Goal: Check status: Check status

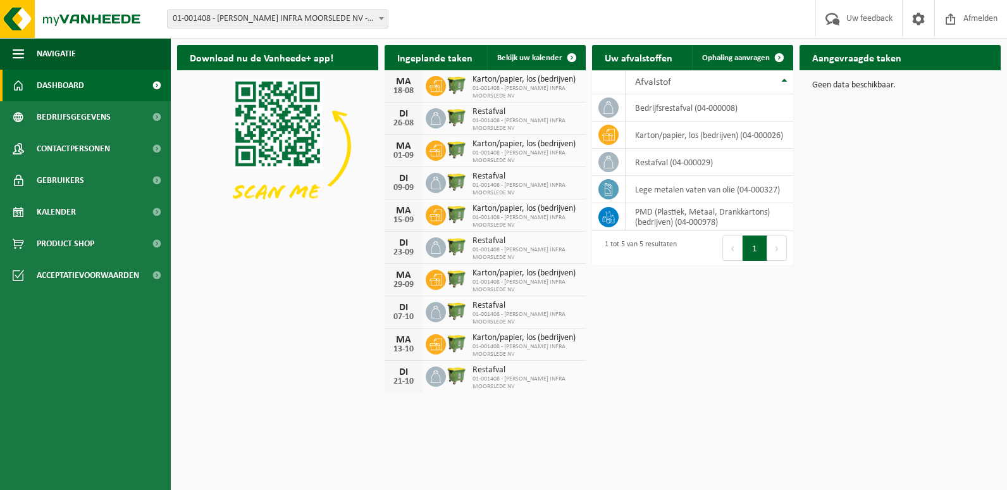
click at [443, 83] on span at bounding box center [436, 86] width 20 height 20
click at [73, 213] on span "Kalender" at bounding box center [56, 212] width 39 height 32
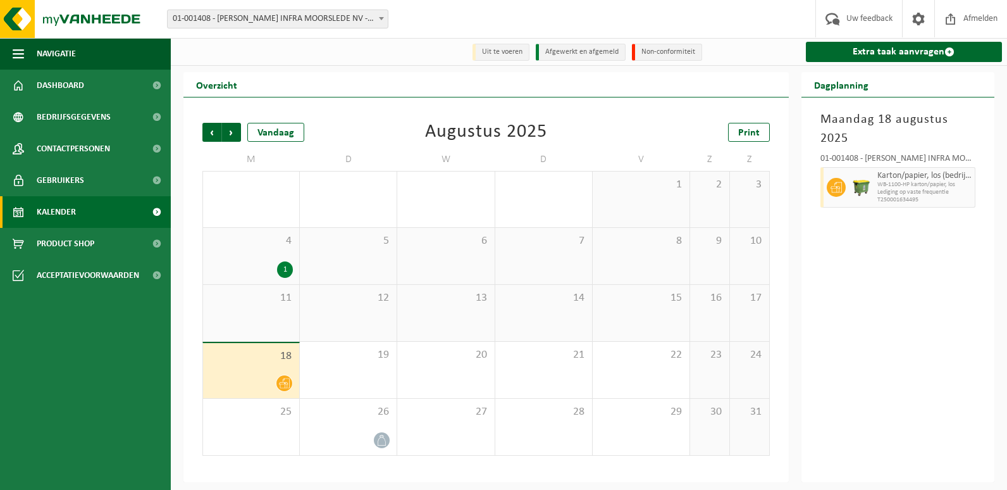
click at [248, 366] on div "18" at bounding box center [251, 370] width 96 height 55
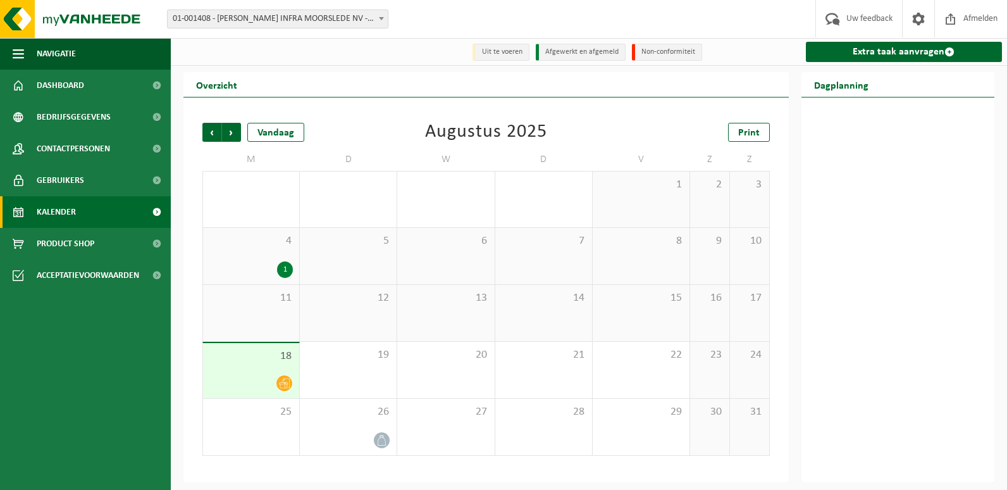
click at [285, 388] on icon at bounding box center [284, 383] width 11 height 11
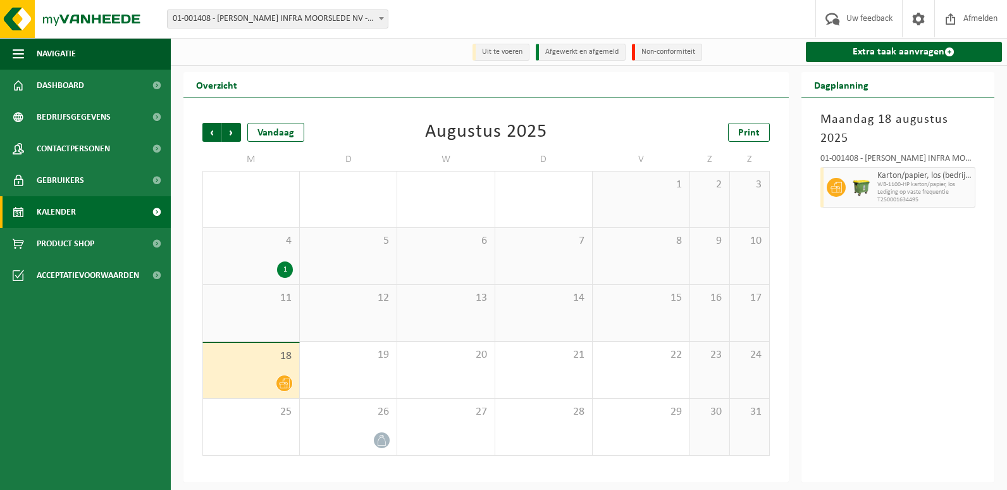
click at [971, 184] on span "WB-1100-HP karton/papier, los" at bounding box center [924, 185] width 95 height 8
click at [834, 191] on icon at bounding box center [836, 187] width 11 height 11
click at [876, 182] on div "Karton/papier, los (bedrijven) WB-1100-HP karton/papier, los Lediging op vaste …" at bounding box center [925, 187] width 102 height 40
drag, startPoint x: 876, startPoint y: 182, endPoint x: 991, endPoint y: 116, distance: 132.4
click at [991, 116] on div "Maandag 18 augustus 2025 01-001408 - H.ESSERS INFRA MOORSLEDE NV - MOORSLEDE Ka…" at bounding box center [898, 289] width 194 height 385
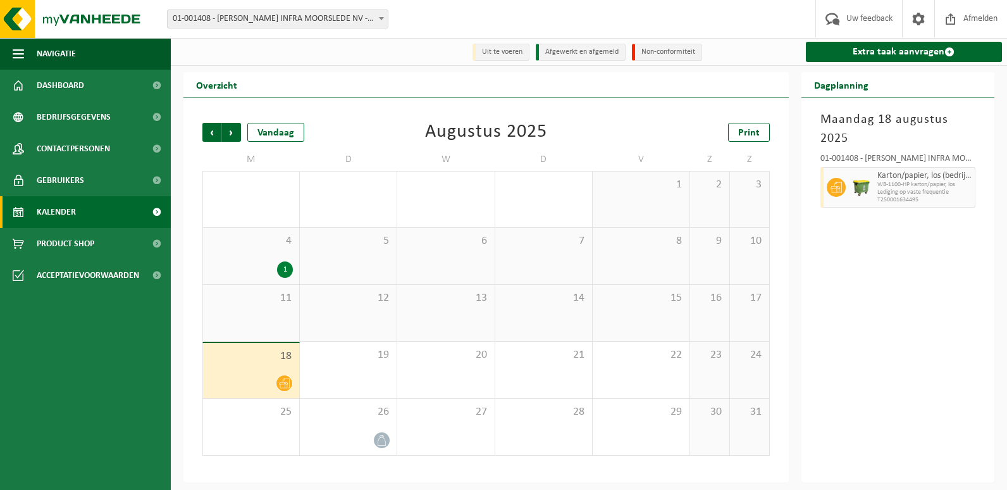
click at [958, 187] on span "WB-1100-HP karton/papier, los" at bounding box center [924, 185] width 95 height 8
click at [958, 190] on div "Karton/papier, los (bedrijven) WB-1100-HP karton/papier, los Lediging op vaste …" at bounding box center [925, 187] width 102 height 40
click at [290, 383] on span at bounding box center [284, 383] width 16 height 16
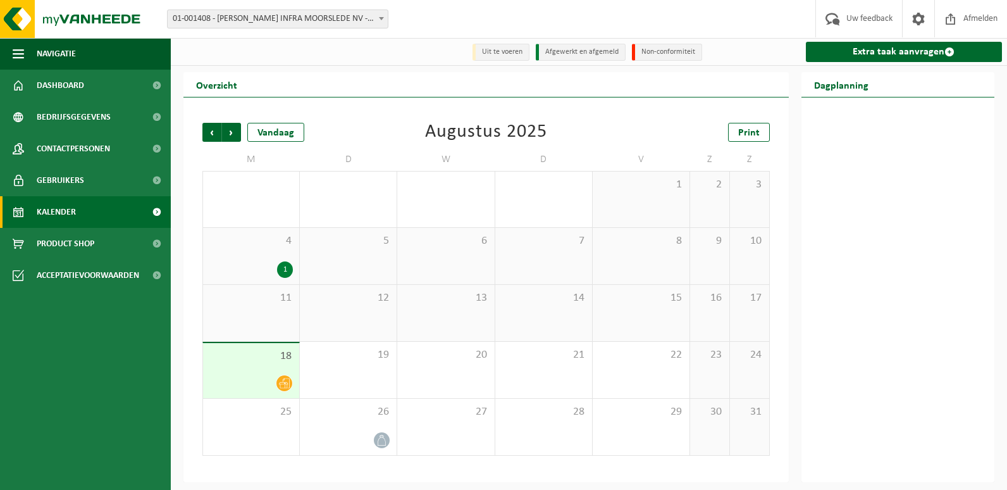
drag, startPoint x: 290, startPoint y: 383, endPoint x: 192, endPoint y: 306, distance: 124.8
click at [192, 306] on div "Vorige Volgende Vandaag Augustus 2025 Print M D W D V Z Z 28 29 30 31 1 2 3 4 1…" at bounding box center [485, 289] width 605 height 385
click at [950, 51] on span at bounding box center [949, 52] width 10 height 10
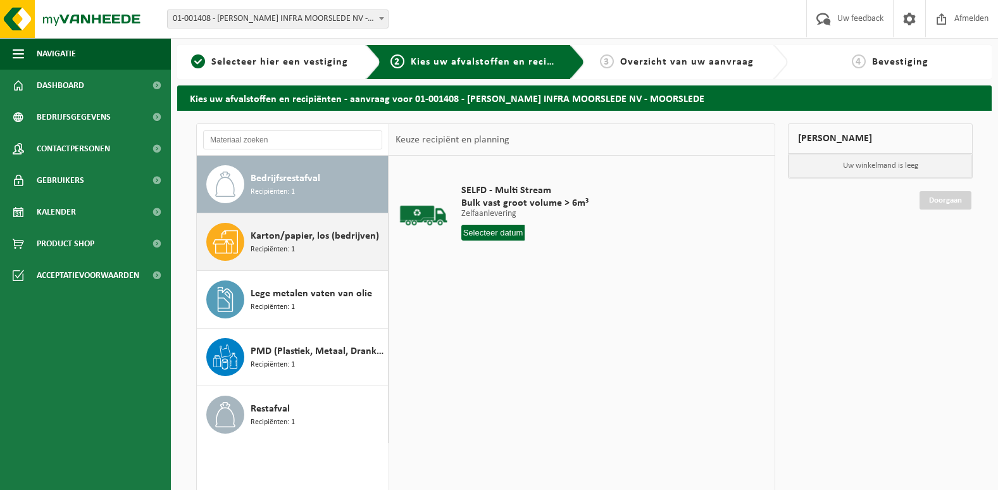
click at [247, 238] on div "Karton/papier, los (bedrijven) Recipiënten: 1" at bounding box center [293, 241] width 192 height 57
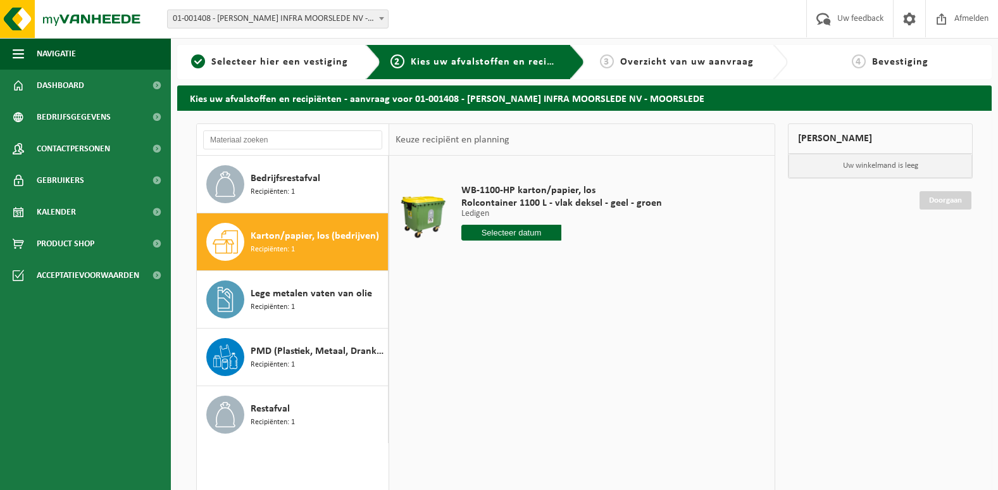
click at [507, 235] on input "text" at bounding box center [511, 233] width 101 height 16
click at [472, 369] on div "28 29 30 31 1 2 3 4 5 6 7 8 9 10 11 12 13 14 15 16 17 18 19 20 21 22 23 24 25 2…" at bounding box center [540, 344] width 156 height 101
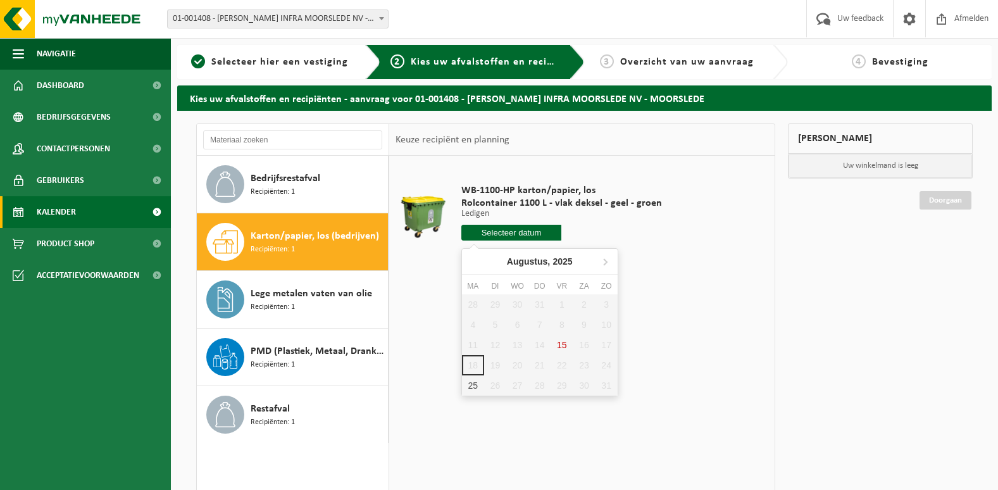
click at [54, 215] on span "Kalender" at bounding box center [56, 212] width 39 height 32
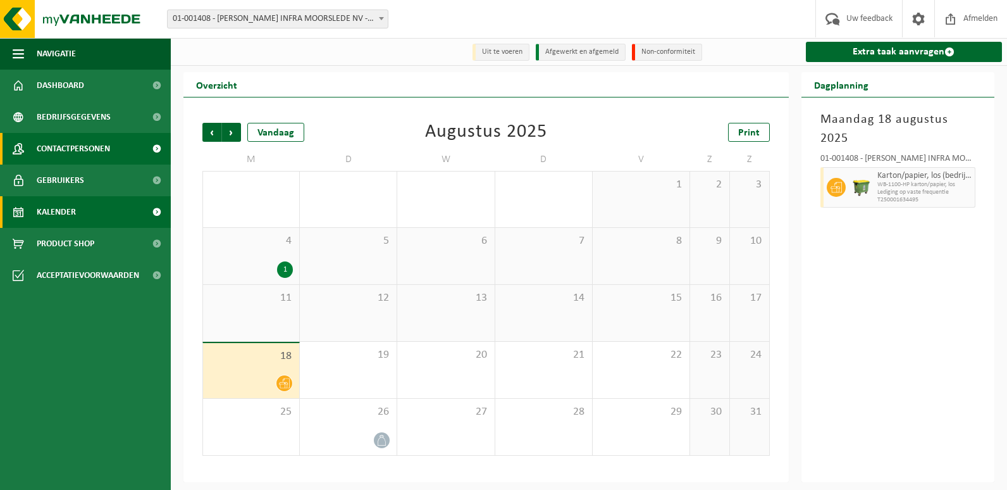
click at [43, 150] on span "Contactpersonen" at bounding box center [73, 149] width 73 height 32
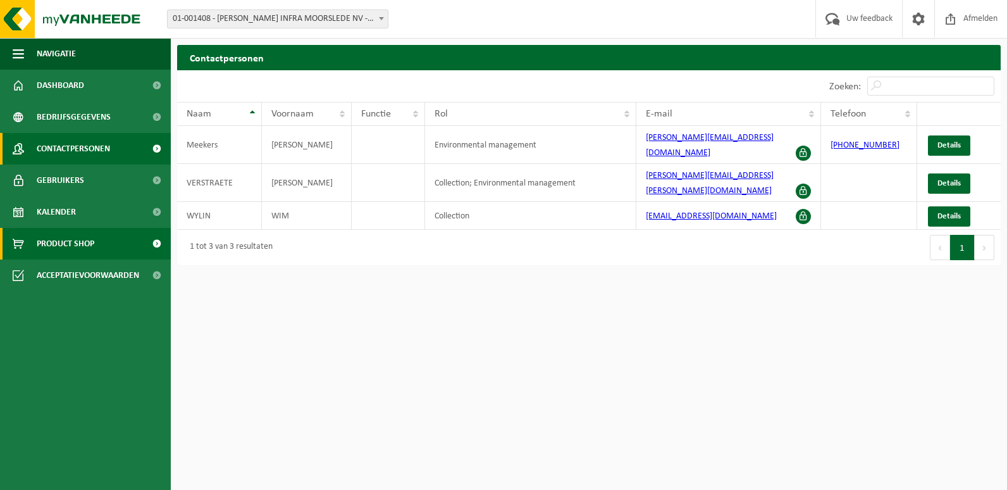
click at [46, 249] on span "Product Shop" at bounding box center [66, 244] width 58 height 32
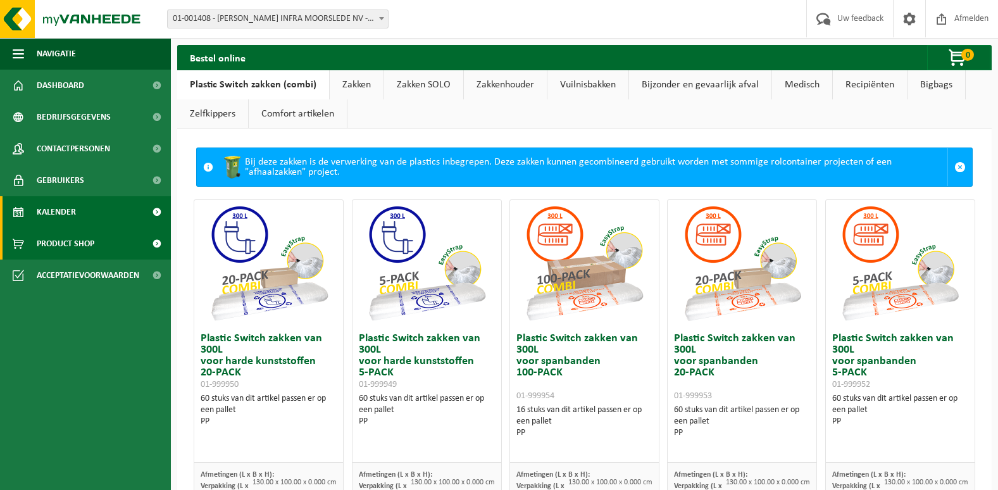
click at [71, 207] on span "Kalender" at bounding box center [56, 212] width 39 height 32
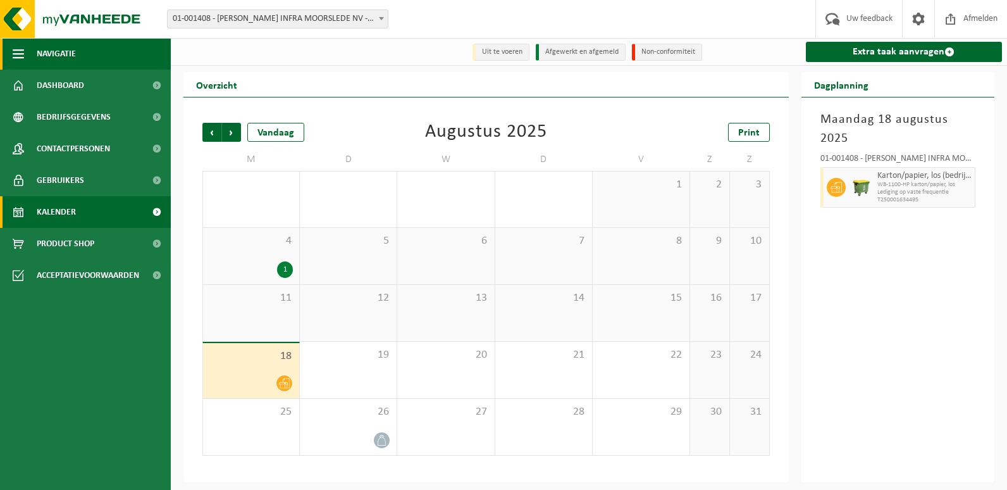
click at [26, 54] on button "Navigatie" at bounding box center [85, 54] width 171 height 32
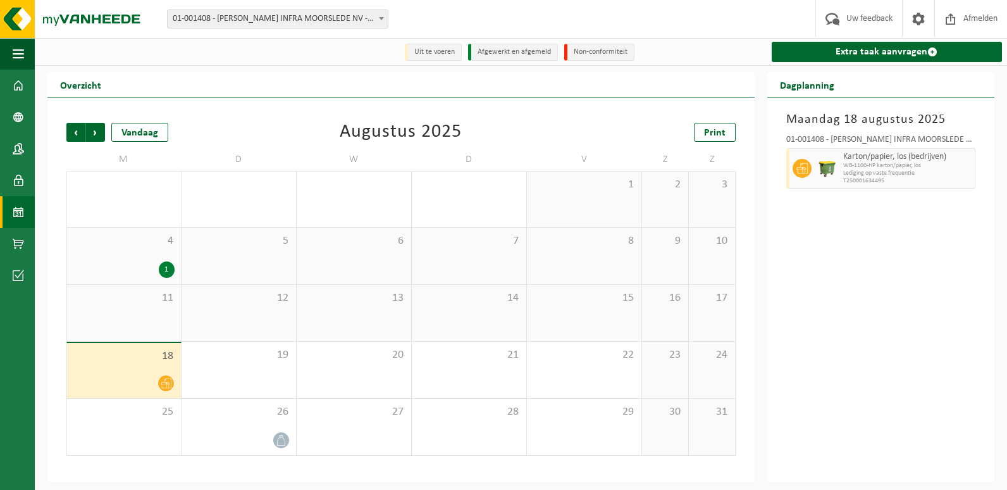
click at [894, 160] on span "Karton/papier, los (bedrijven)" at bounding box center [907, 157] width 128 height 10
click at [600, 57] on li "Non-conformiteit" at bounding box center [599, 52] width 70 height 17
click at [600, 54] on li "Non-conformiteit" at bounding box center [599, 52] width 70 height 17
click at [818, 170] on img at bounding box center [827, 168] width 19 height 19
click at [929, 178] on span "T250001634495" at bounding box center [907, 181] width 128 height 8
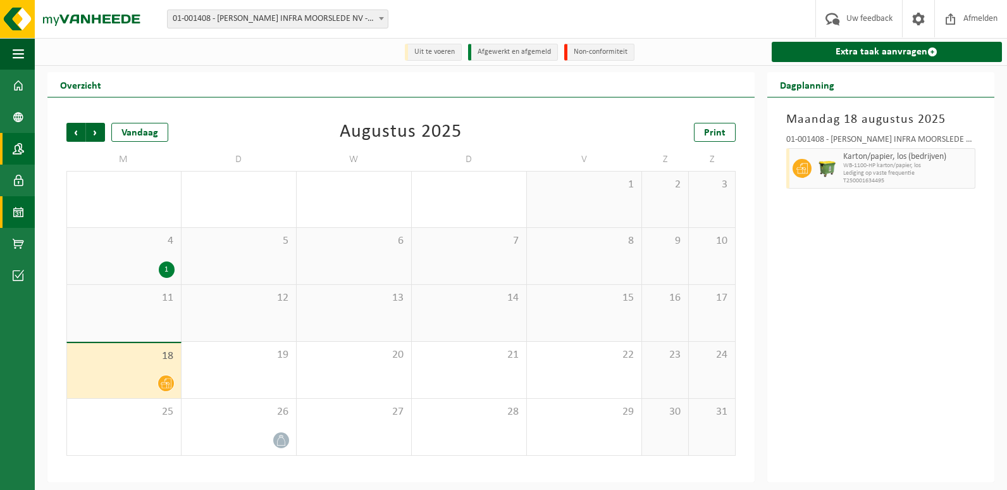
click at [16, 151] on span at bounding box center [18, 149] width 11 height 32
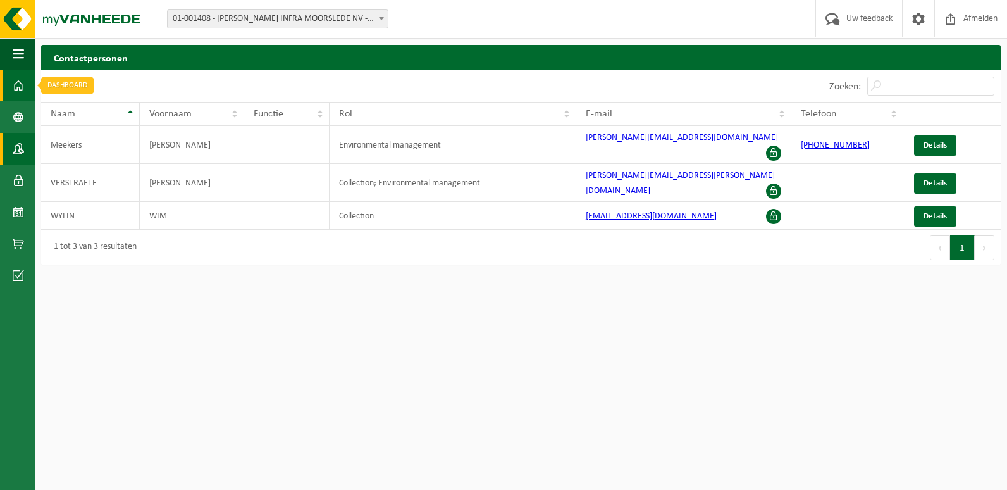
click at [21, 96] on span at bounding box center [18, 86] width 11 height 32
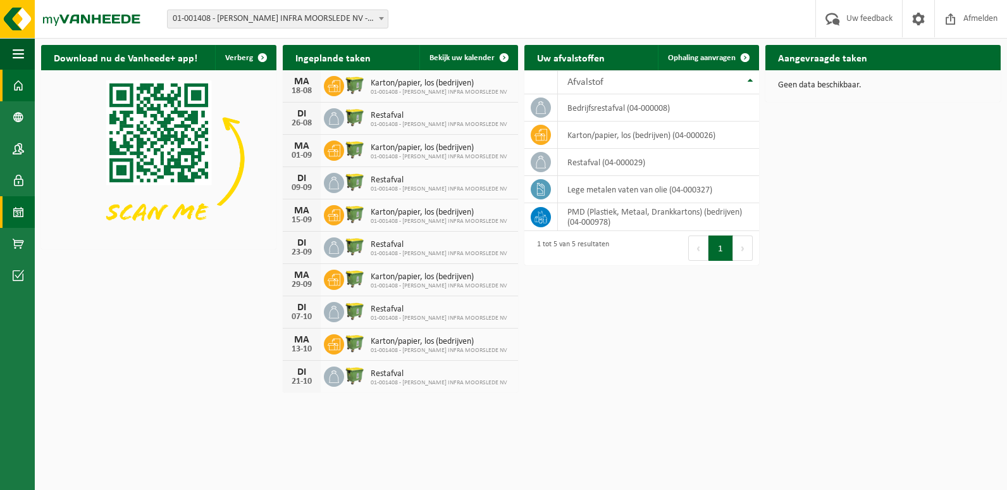
click at [23, 214] on span at bounding box center [18, 212] width 11 height 32
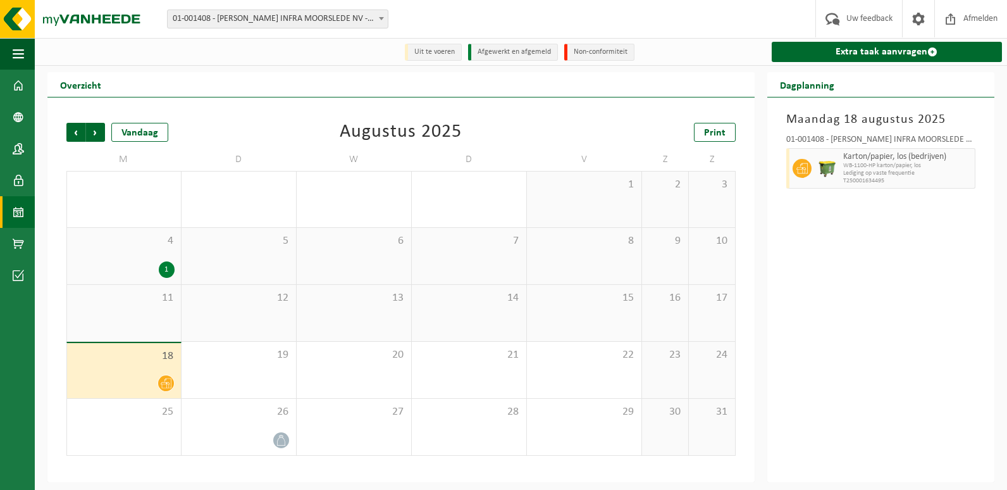
click at [175, 380] on div "18" at bounding box center [124, 370] width 114 height 55
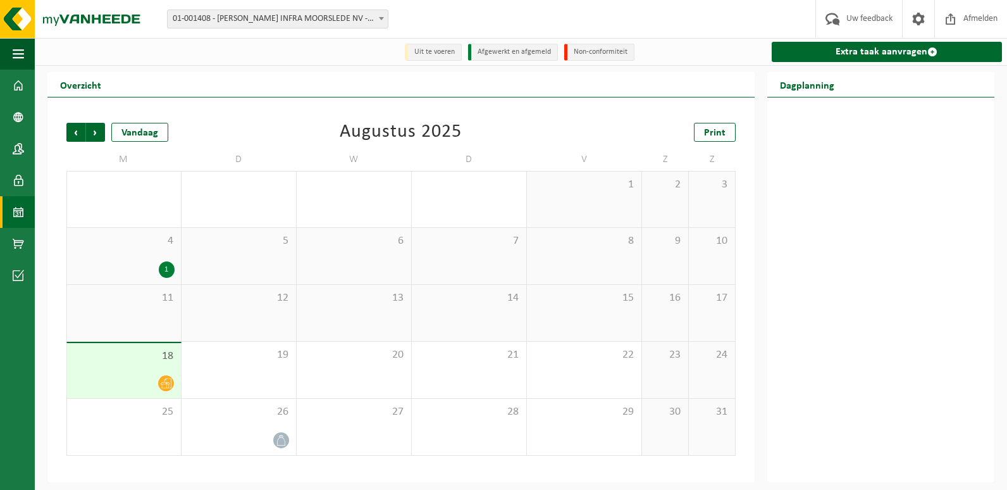
click at [167, 385] on icon at bounding box center [166, 383] width 11 height 11
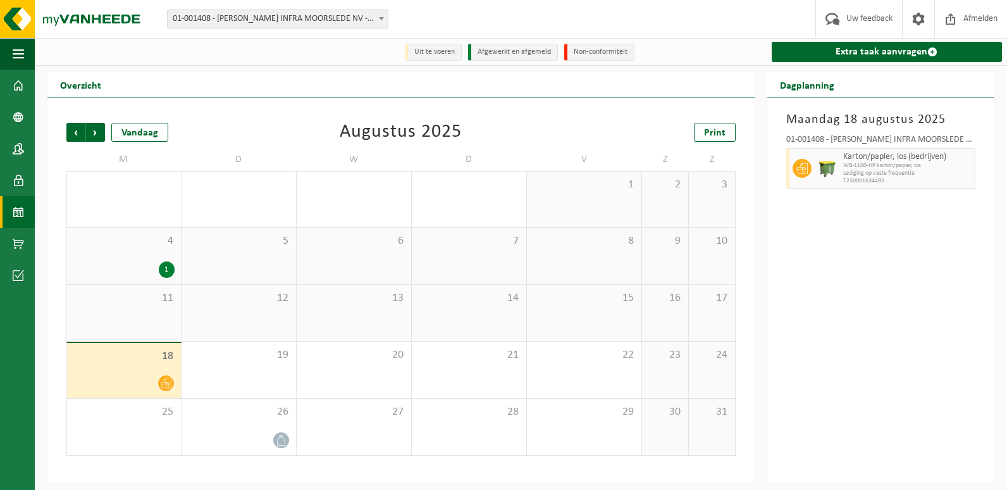
click at [167, 385] on icon at bounding box center [166, 383] width 11 height 11
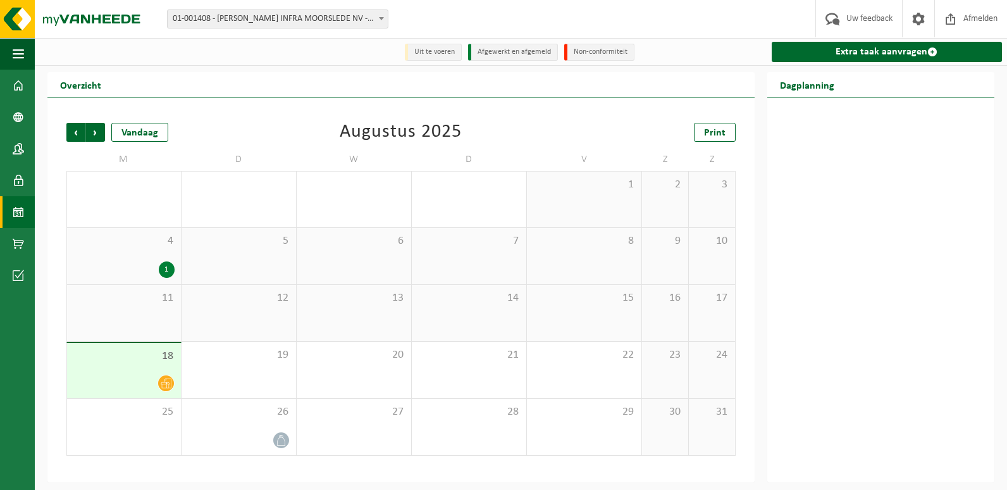
click at [167, 385] on icon at bounding box center [166, 383] width 11 height 11
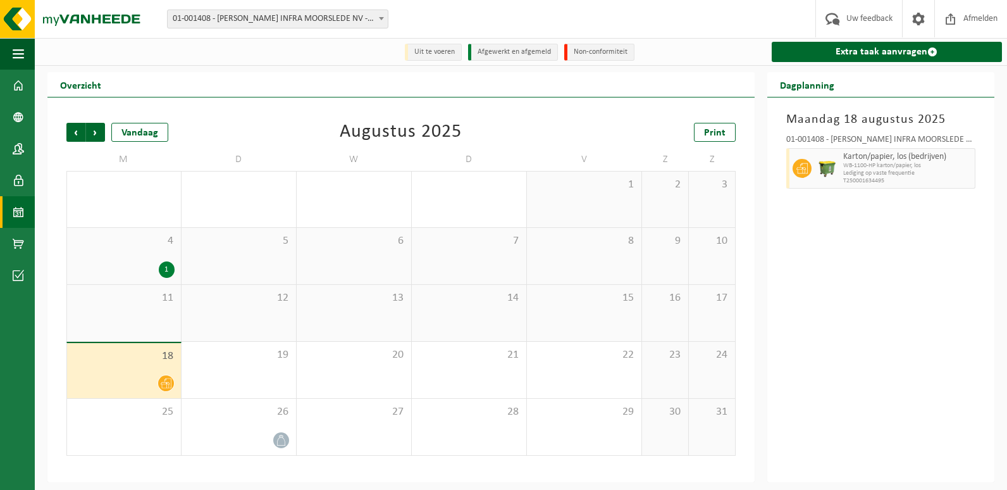
click at [715, 286] on div "17" at bounding box center [712, 313] width 46 height 56
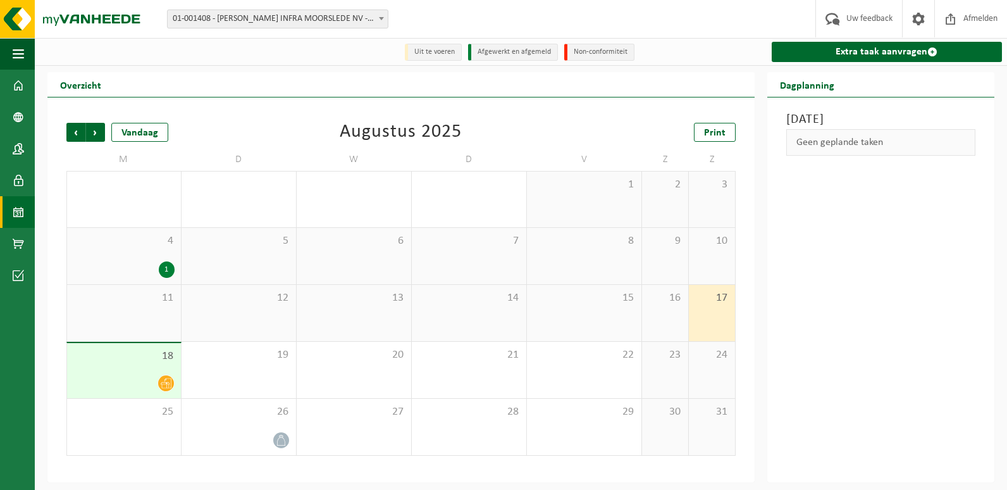
click at [979, 292] on div "Zondag 17 augustus 2025 Geen geplande taken" at bounding box center [880, 289] width 227 height 385
click at [170, 374] on div "18" at bounding box center [124, 370] width 114 height 55
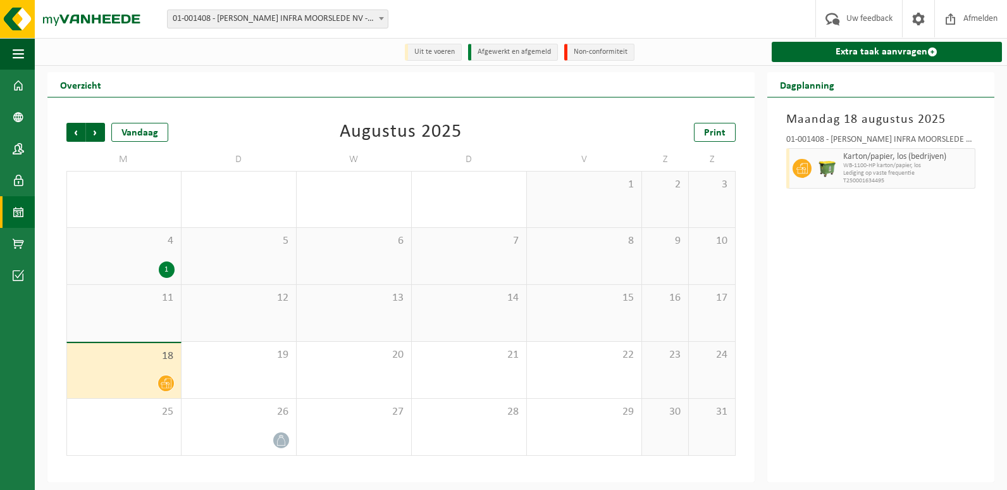
click at [858, 166] on span "WB-1100-HP karton/papier, los" at bounding box center [907, 166] width 128 height 8
click at [951, 143] on div "01-001408 - [PERSON_NAME] INFRA MOORSLEDE NV - MOORSLEDE" at bounding box center [880, 141] width 189 height 13
